Goal: Download file/media

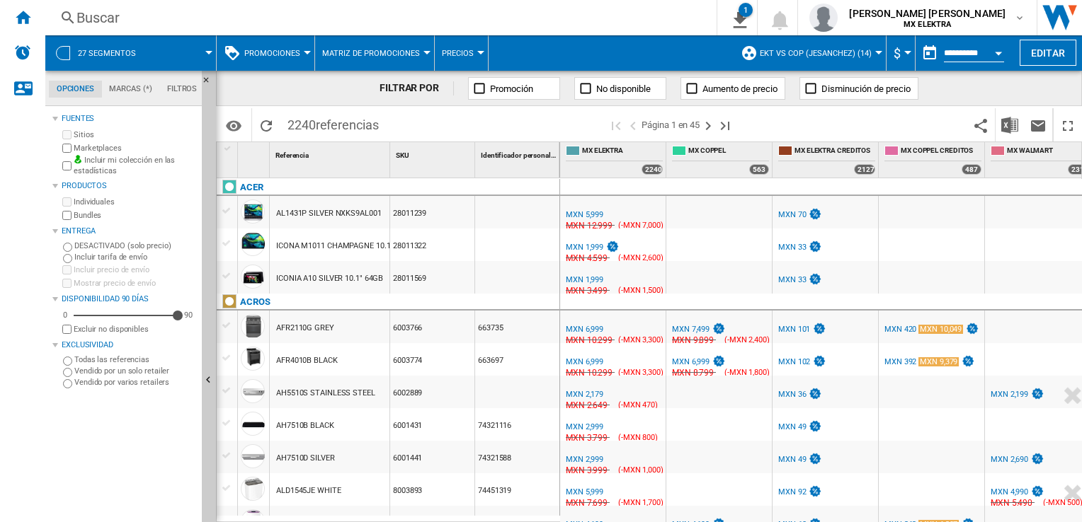
click at [93, 20] on div "Buscar" at bounding box center [377, 18] width 603 height 20
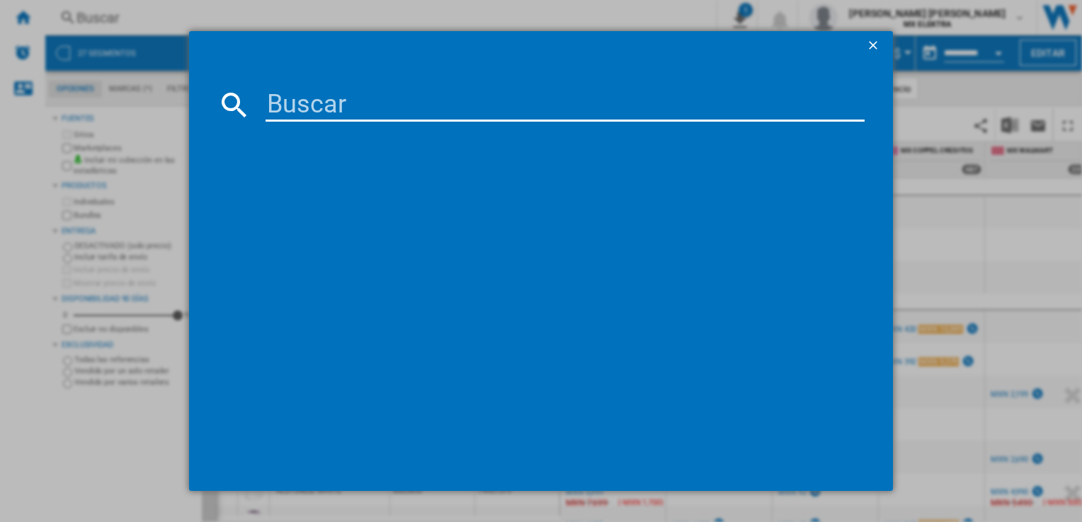
drag, startPoint x: 89, startPoint y: 16, endPoint x: 76, endPoint y: 18, distance: 13.1
click at [88, 17] on div at bounding box center [541, 261] width 1082 height 522
click at [319, 101] on input at bounding box center [564, 105] width 598 height 34
click at [872, 47] on ng-md-icon "getI18NText('BUTTONS.CLOSE_DIALOG')" at bounding box center [874, 46] width 17 height 17
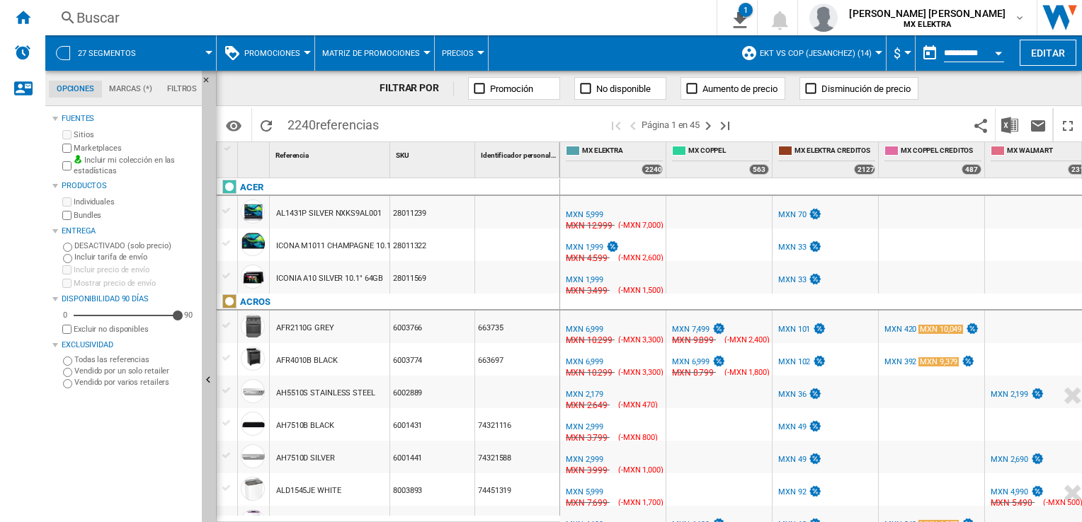
drag, startPoint x: 41, startPoint y: 10, endPoint x: 57, endPoint y: 10, distance: 15.6
click at [42, 10] on div "Inicio" at bounding box center [22, 17] width 45 height 35
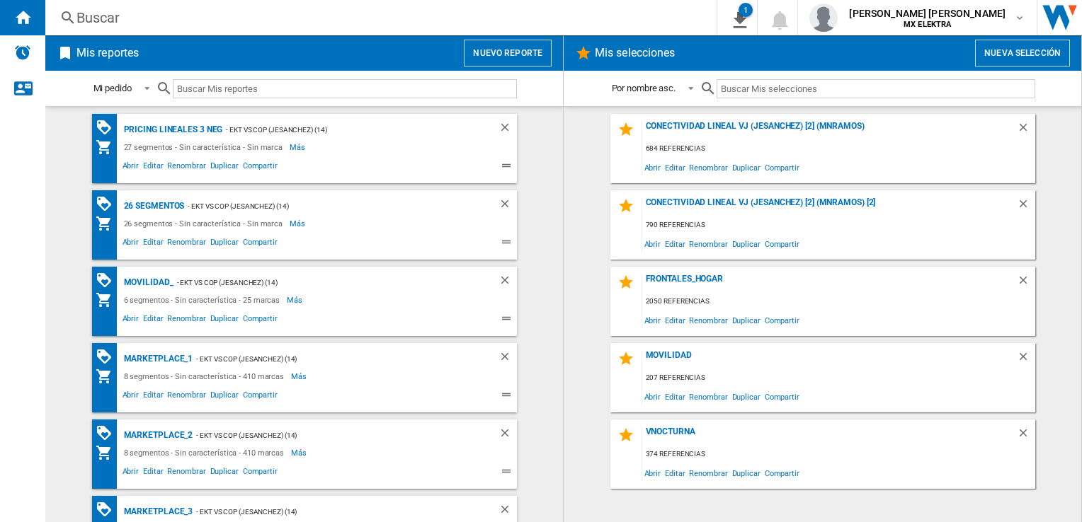
click at [68, 11] on ng-md-icon at bounding box center [67, 18] width 17 height 18
click at [68, 13] on ng-md-icon at bounding box center [67, 18] width 17 height 18
click at [103, 18] on div "Buscar" at bounding box center [377, 18] width 603 height 20
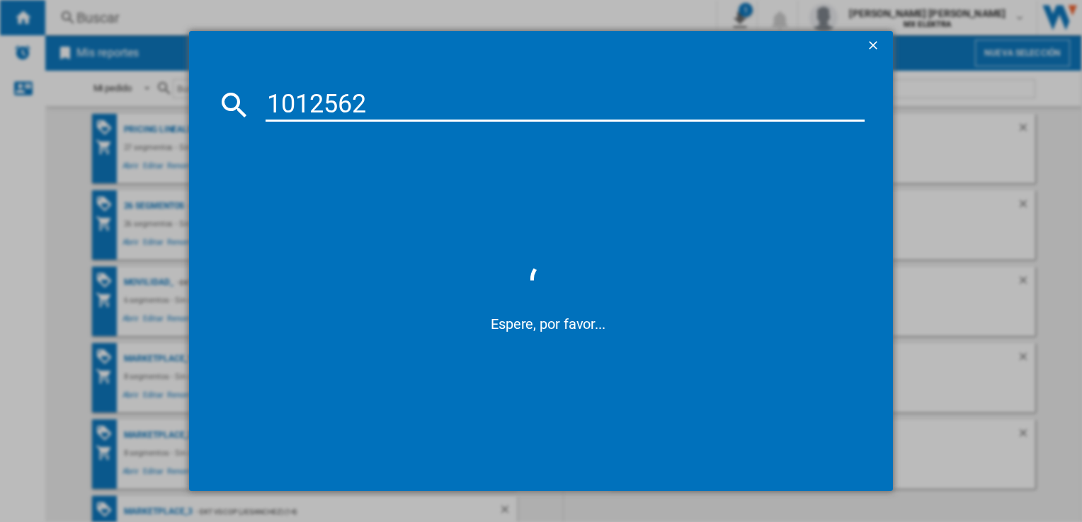
type input "1012562"
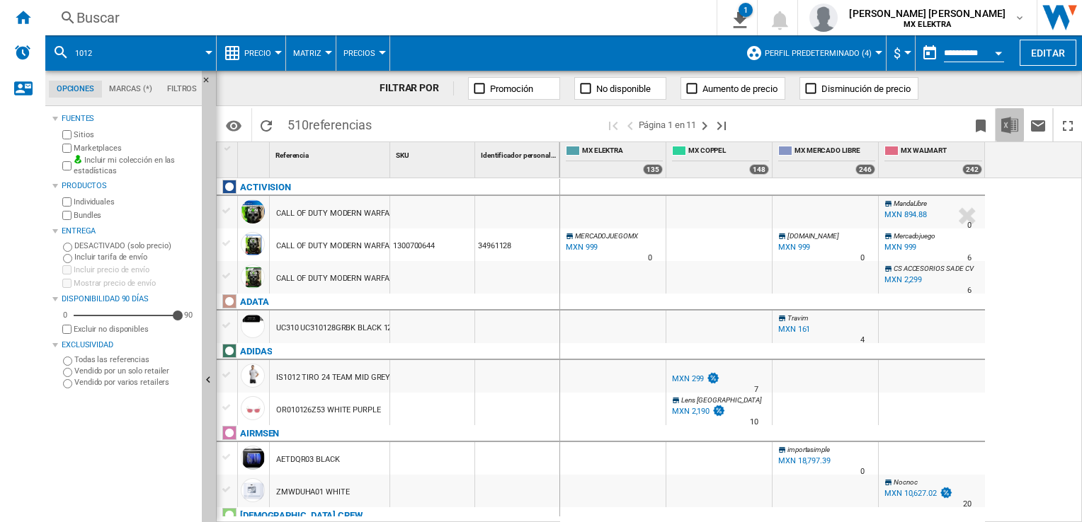
click at [1015, 122] on img "Descargar en Excel" at bounding box center [1009, 125] width 17 height 17
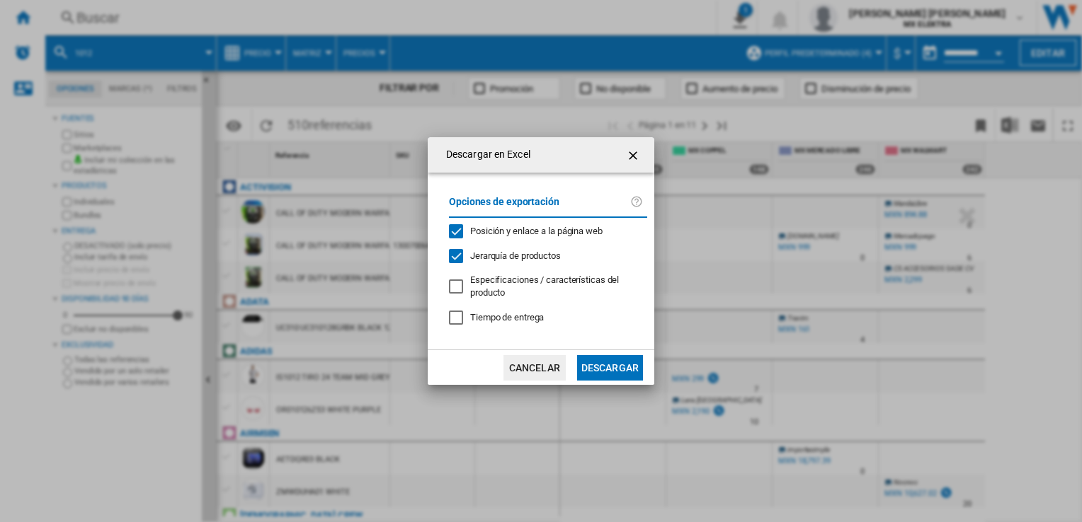
click at [600, 364] on button "Descargar" at bounding box center [610, 367] width 66 height 25
